Goal: Task Accomplishment & Management: Manage account settings

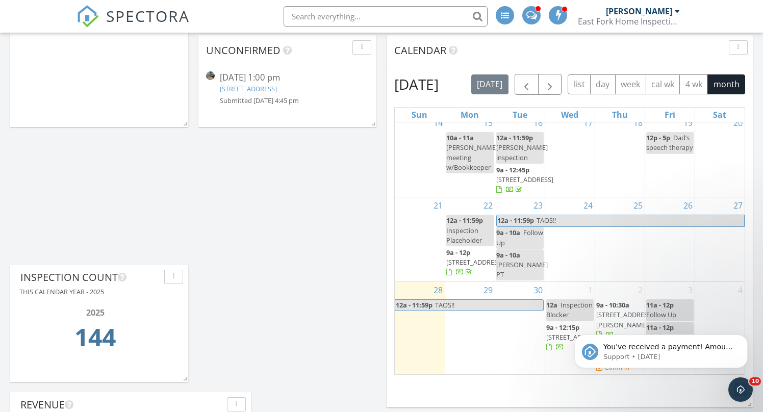
click at [745, 339] on icon "Dismiss notification" at bounding box center [745, 338] width 6 height 6
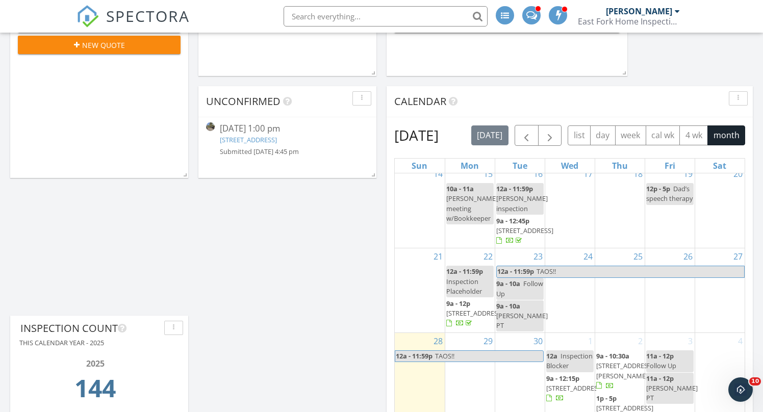
scroll to position [205, 0]
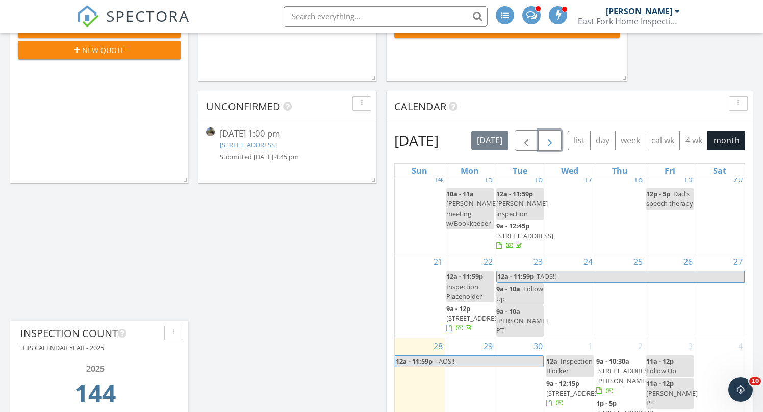
click at [556, 144] on span "button" at bounding box center [550, 141] width 12 height 12
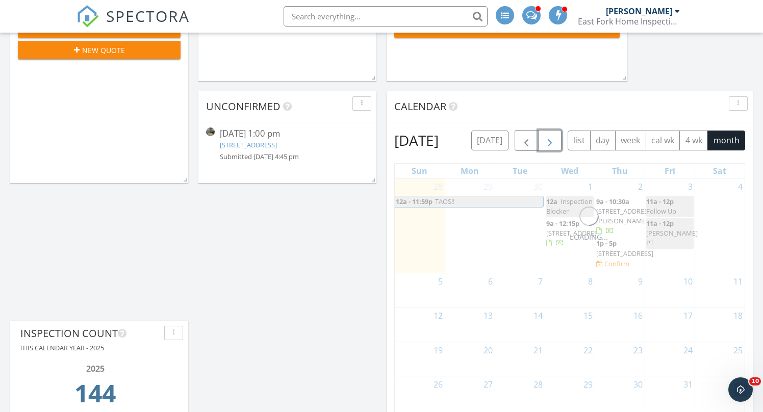
scroll to position [0, 0]
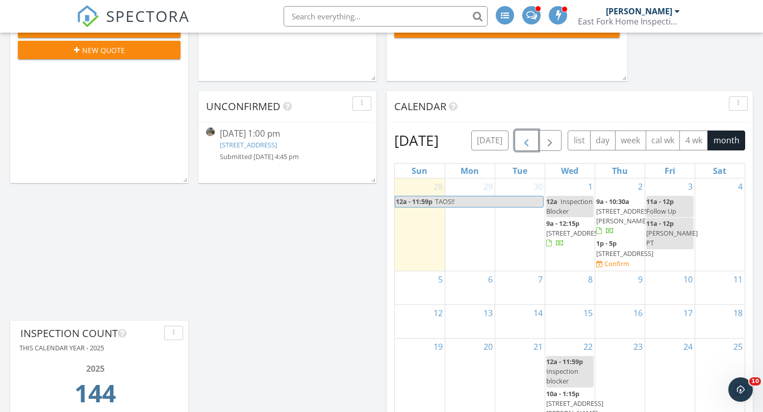
click at [533, 139] on span "button" at bounding box center [526, 141] width 12 height 12
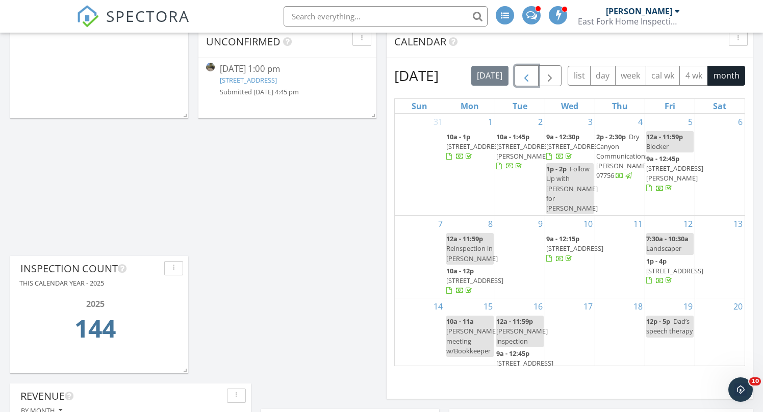
scroll to position [155, 0]
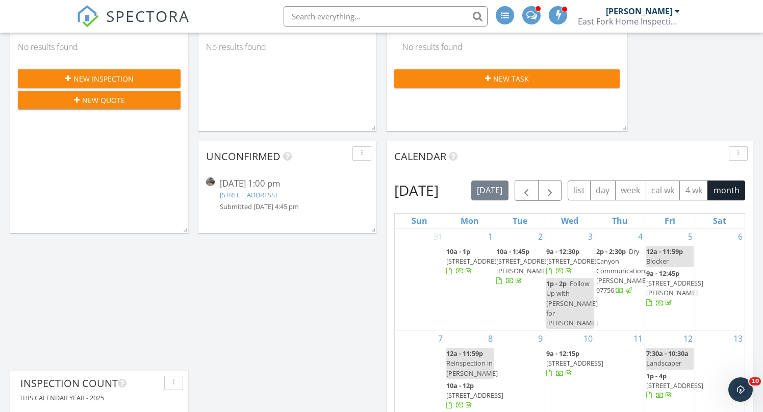
click at [584, 193] on div "today list day week cal wk 4 wk month" at bounding box center [608, 190] width 274 height 21
click at [556, 194] on span "button" at bounding box center [550, 191] width 12 height 12
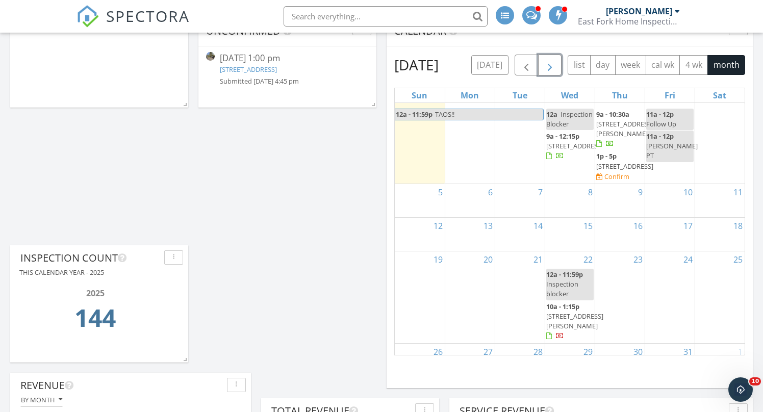
scroll to position [8, 0]
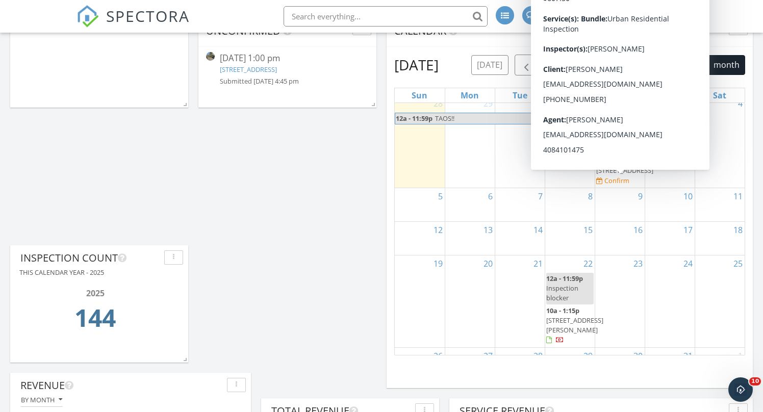
click at [605, 175] on span "135 SE 16th Street, Bend 97701" at bounding box center [624, 170] width 57 height 9
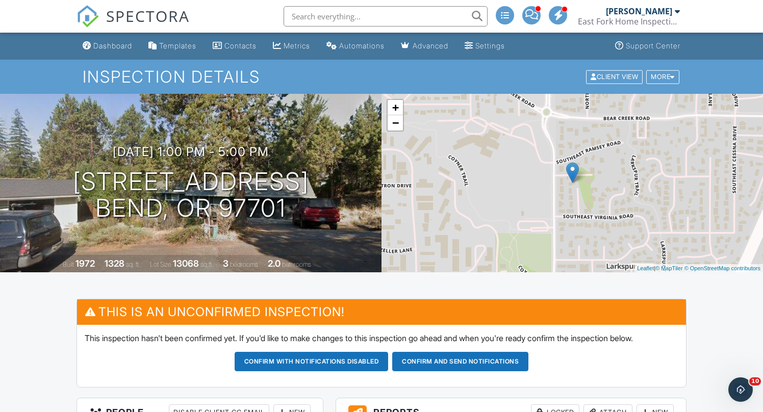
drag, startPoint x: 56, startPoint y: 173, endPoint x: 329, endPoint y: 213, distance: 275.9
click at [329, 213] on div "[DATE] 1:00 pm - 5:00 pm [STREET_ADDRESS] Bend, OR 97701" at bounding box center [191, 183] width 382 height 77
copy h1 "[STREET_ADDRESS]"
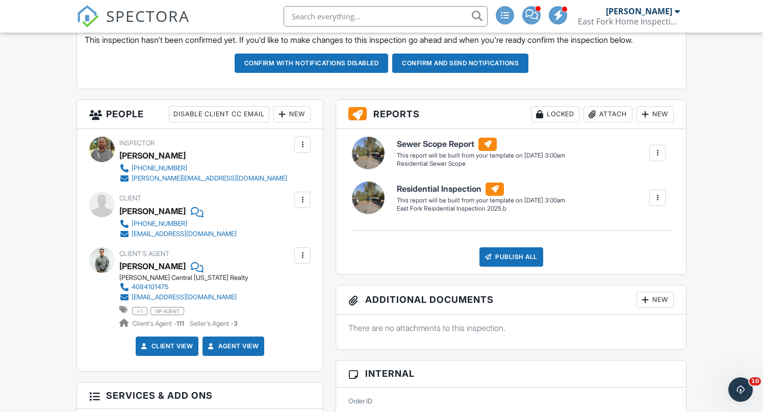
scroll to position [309, 0]
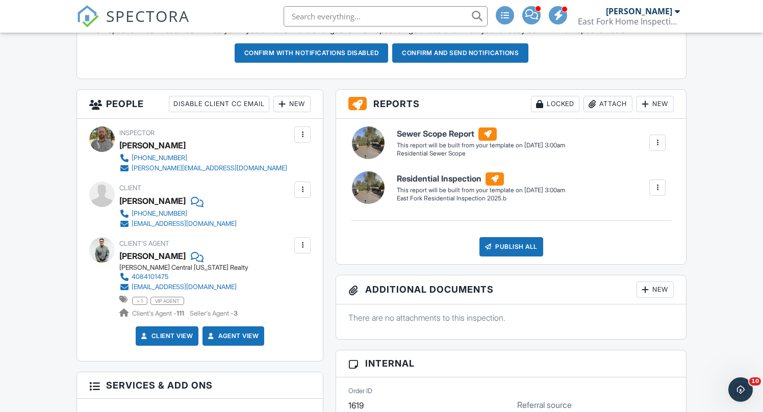
click at [287, 106] on div "New" at bounding box center [291, 104] width 37 height 16
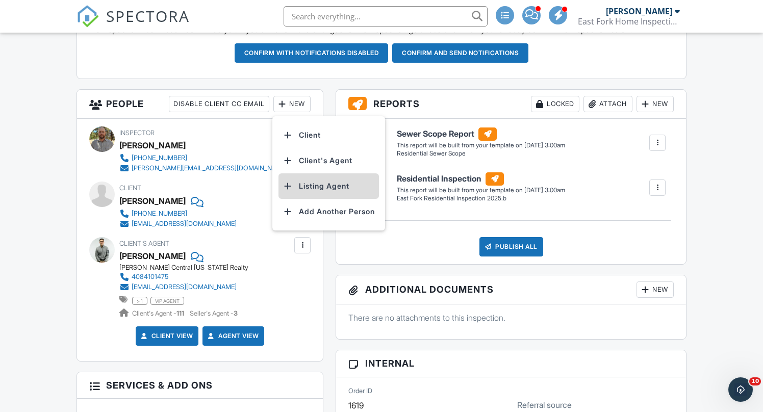
click at [323, 190] on li "Listing Agent" at bounding box center [329, 186] width 100 height 26
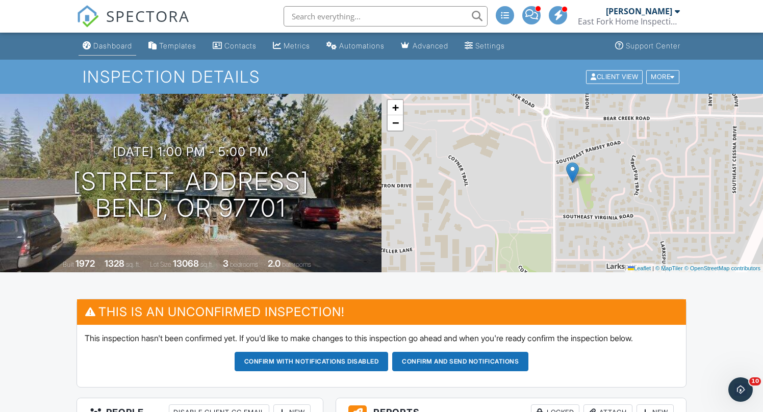
click at [101, 45] on div "Dashboard" at bounding box center [112, 45] width 39 height 9
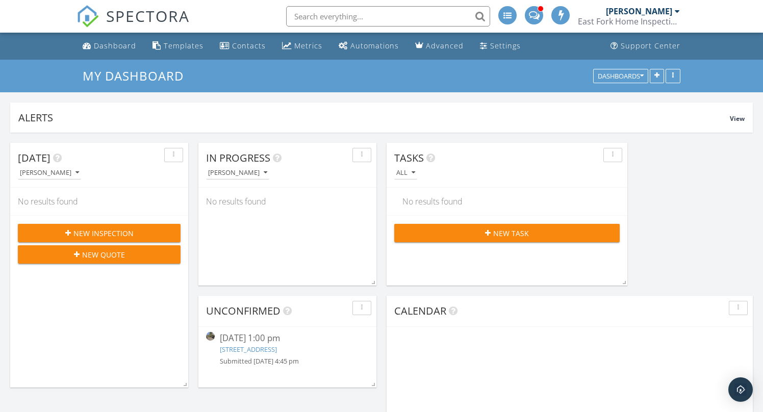
scroll to position [194, 304]
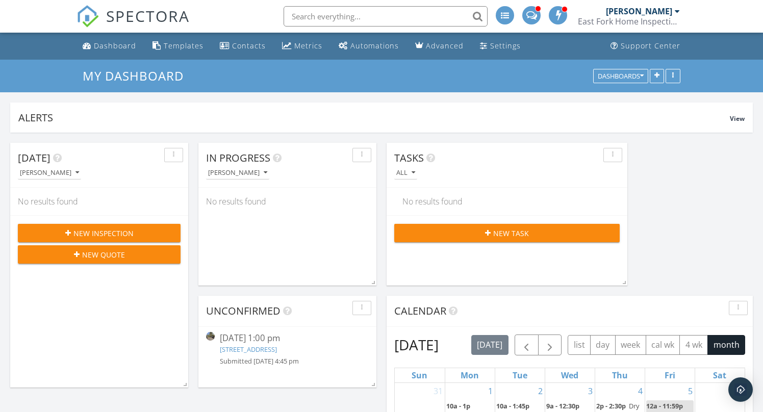
drag, startPoint x: 386, startPoint y: 146, endPoint x: 379, endPoint y: 296, distance: 149.6
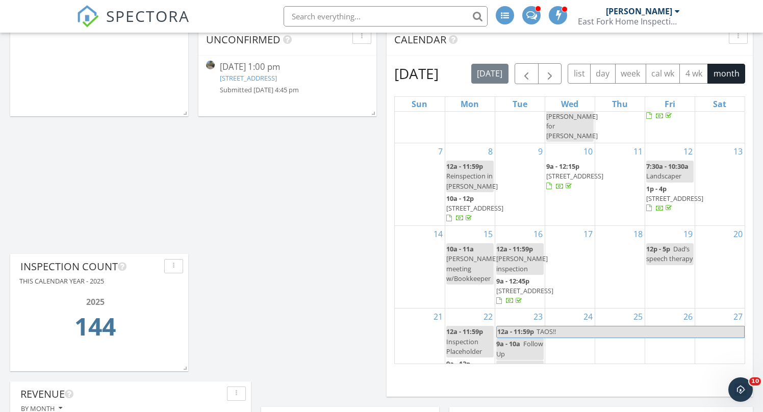
scroll to position [0, 0]
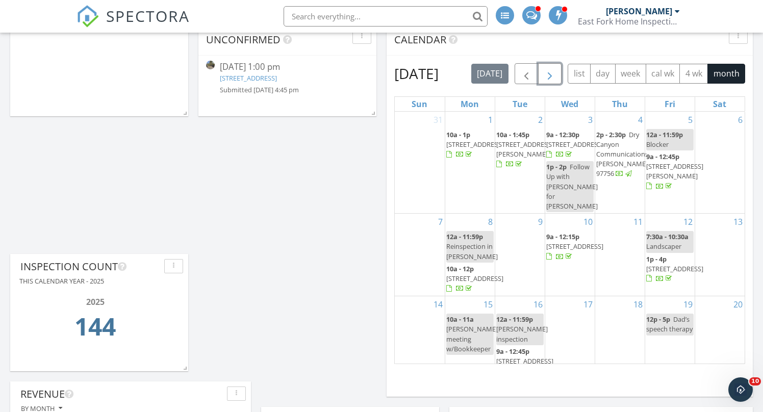
click at [556, 68] on span "button" at bounding box center [550, 74] width 12 height 12
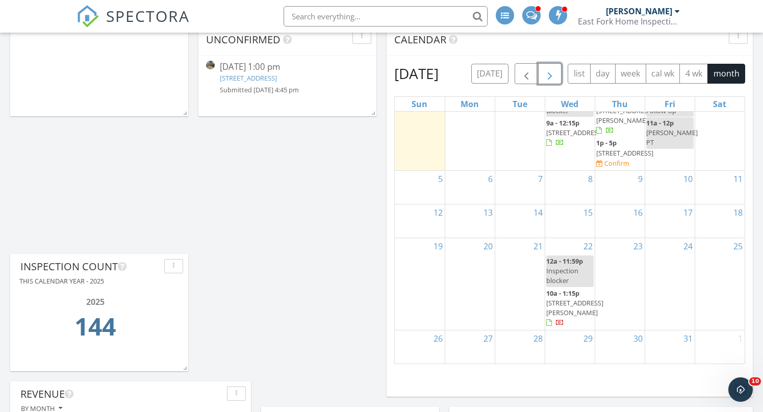
scroll to position [64, 0]
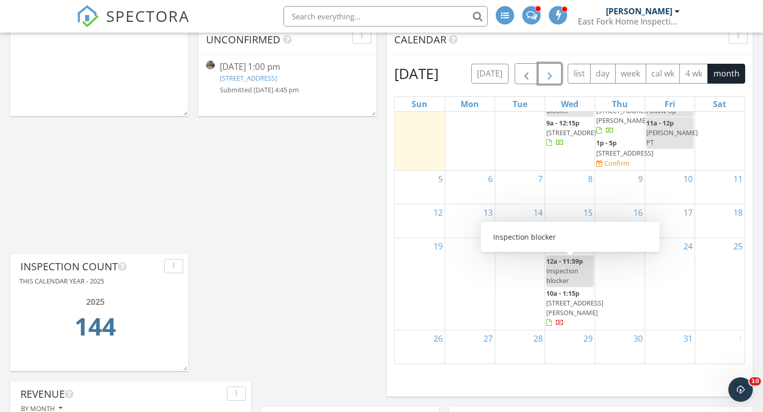
click at [563, 263] on span "12a - 11:59p" at bounding box center [564, 261] width 37 height 9
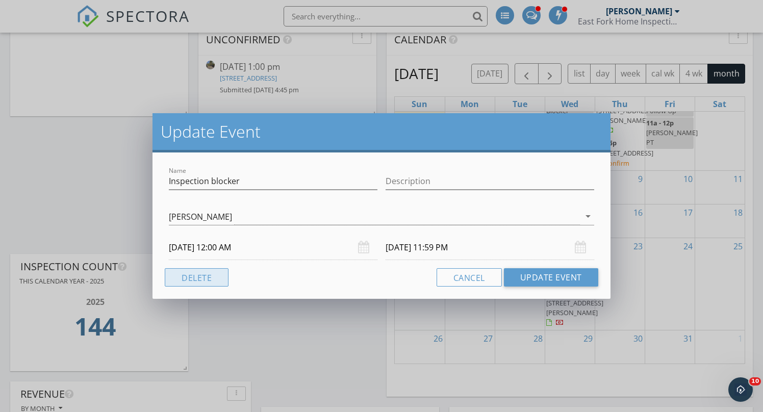
click at [171, 277] on button "Delete" at bounding box center [197, 277] width 64 height 18
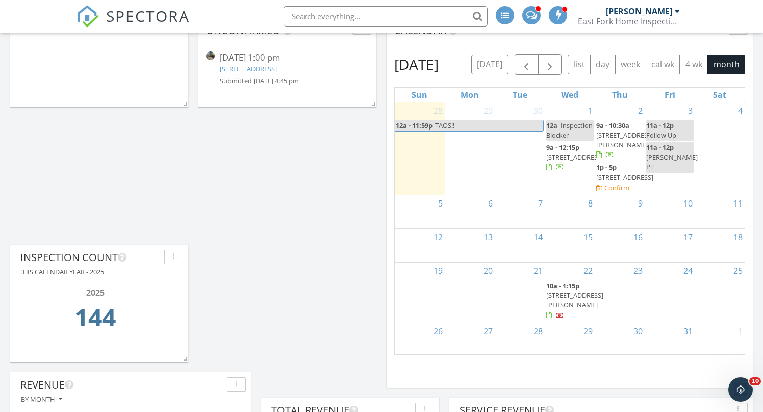
scroll to position [254, 0]
